Goal: Task Accomplishment & Management: Complete application form

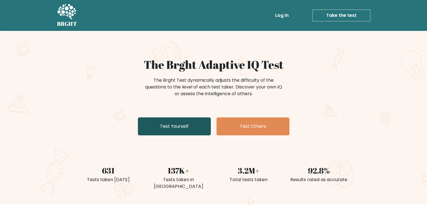
click at [185, 118] on link "Test Yourself" at bounding box center [174, 126] width 73 height 18
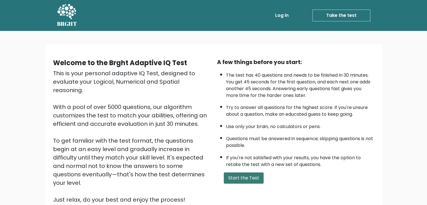
click at [246, 179] on button "Start the Test" at bounding box center [244, 177] width 40 height 11
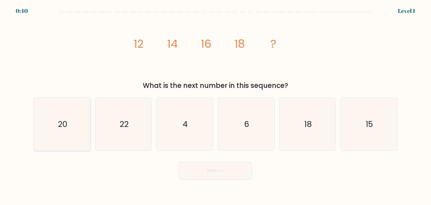
click at [64, 124] on text "20" at bounding box center [63, 123] width 10 height 11
click at [216, 105] on input "a. 20" at bounding box center [216, 103] width 0 height 3
radio input "true"
click at [214, 177] on button "Next" at bounding box center [215, 171] width 73 height 18
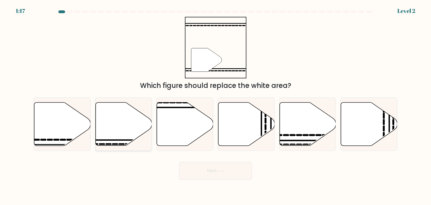
click at [121, 115] on icon at bounding box center [123, 123] width 56 height 43
click at [216, 105] on input "b." at bounding box center [216, 103] width 0 height 3
radio input "true"
click at [200, 174] on button "Next" at bounding box center [215, 171] width 73 height 18
